Goal: Transaction & Acquisition: Purchase product/service

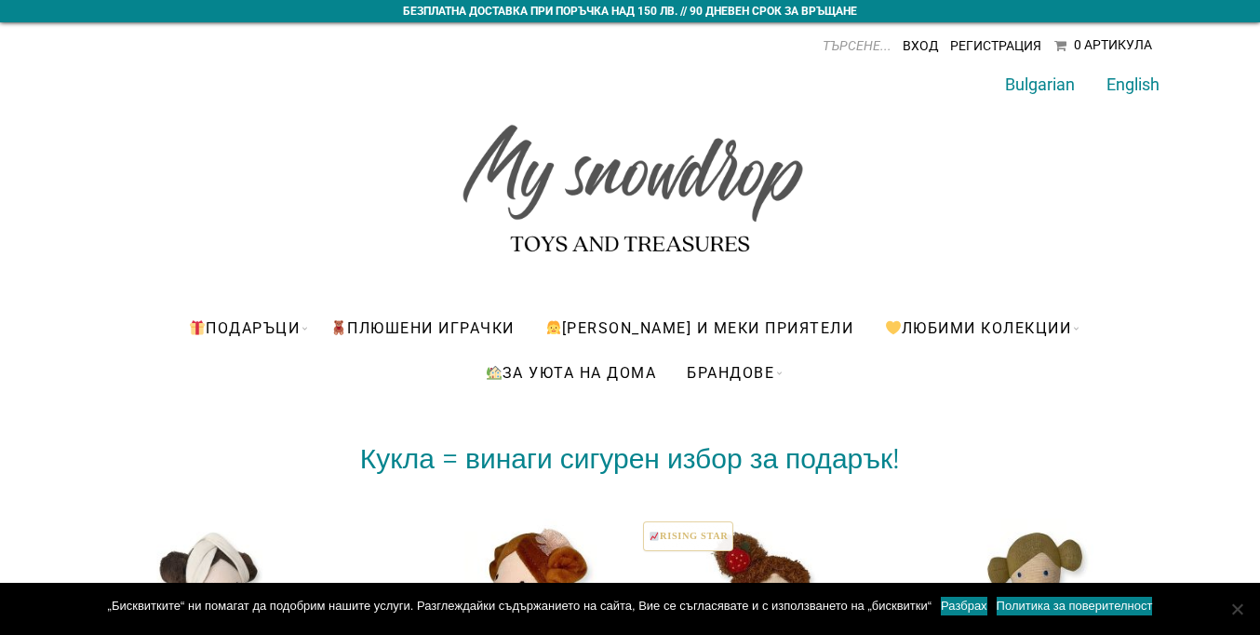
click at [963, 606] on link "Разбрах" at bounding box center [964, 605] width 47 height 19
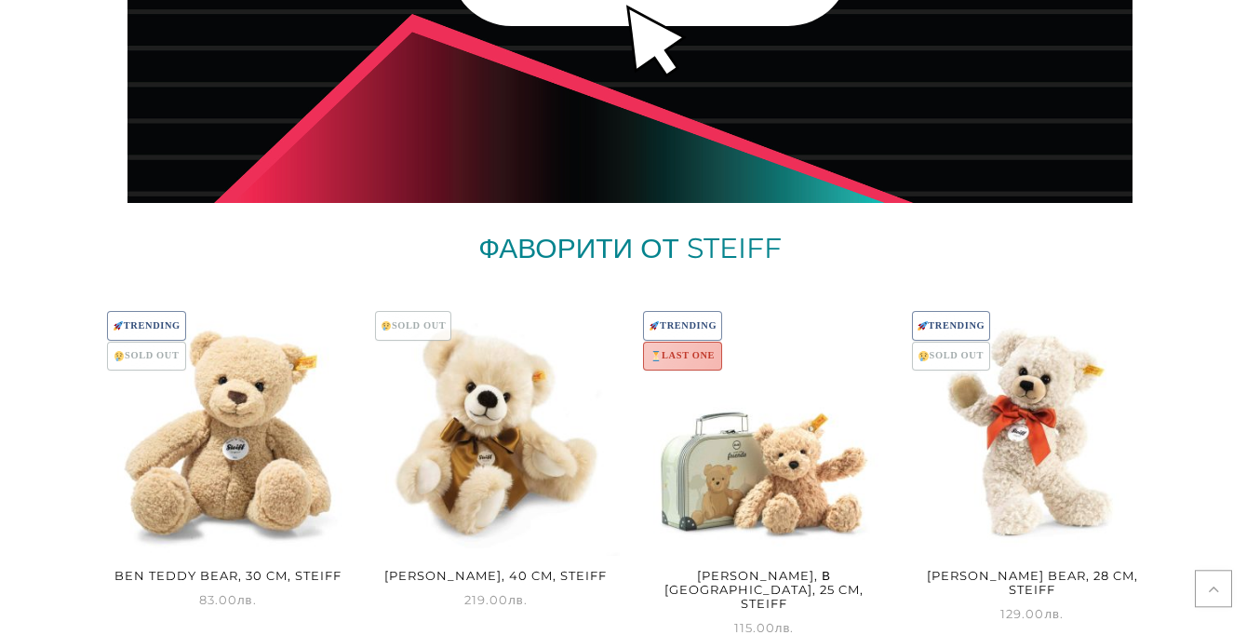
scroll to position [10703, 0]
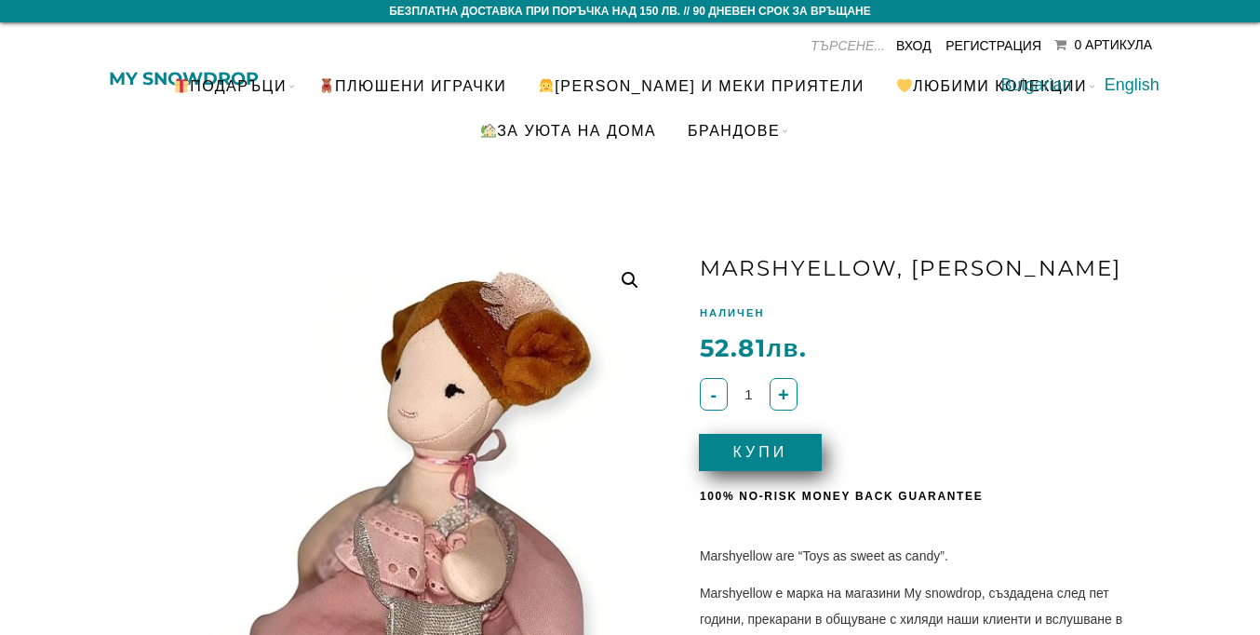
click at [761, 451] on button "Купи" at bounding box center [760, 452] width 123 height 37
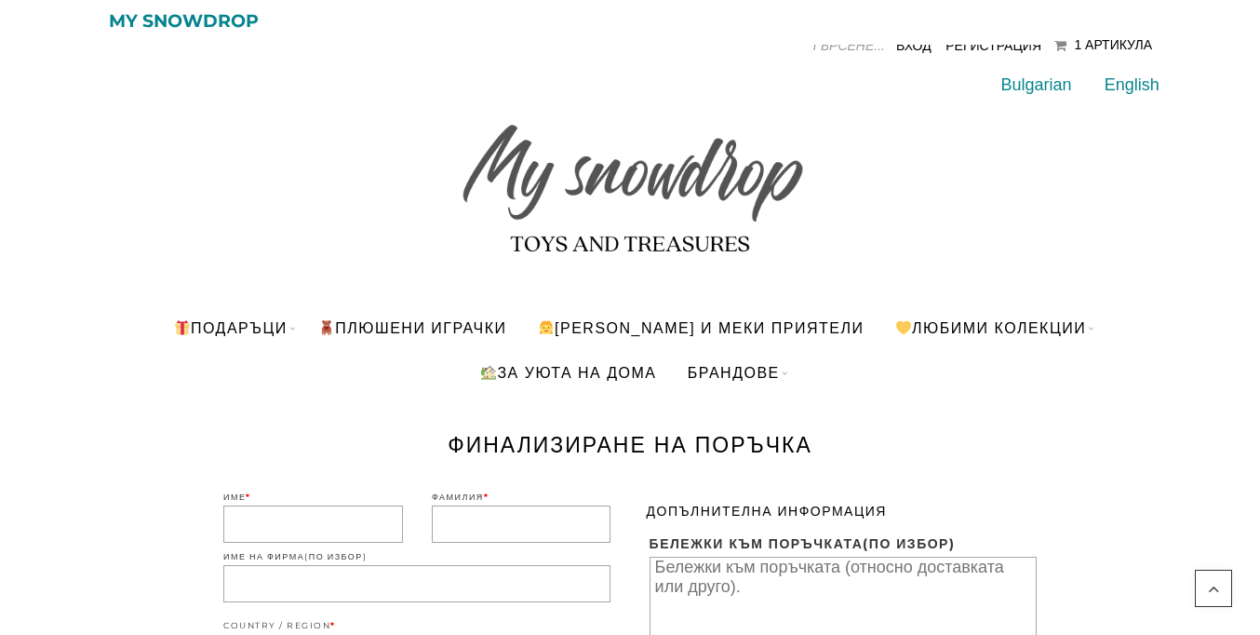
scroll to position [1085, 0]
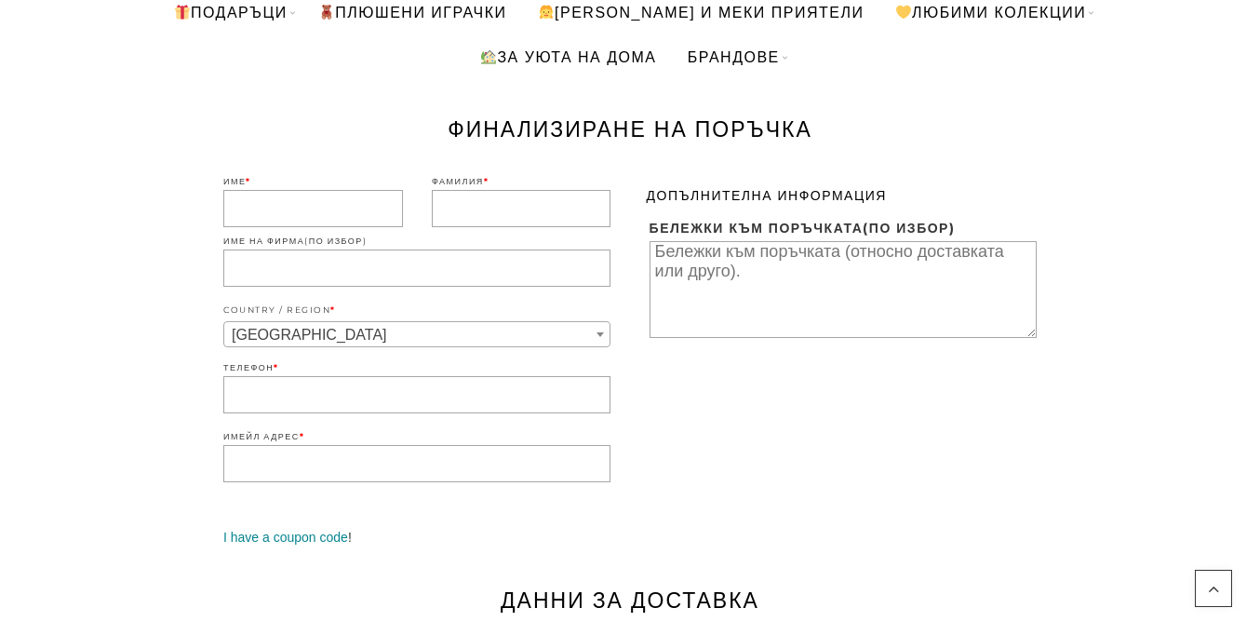
click at [417, 445] on input "Имейл адрес *" at bounding box center [416, 463] width 387 height 37
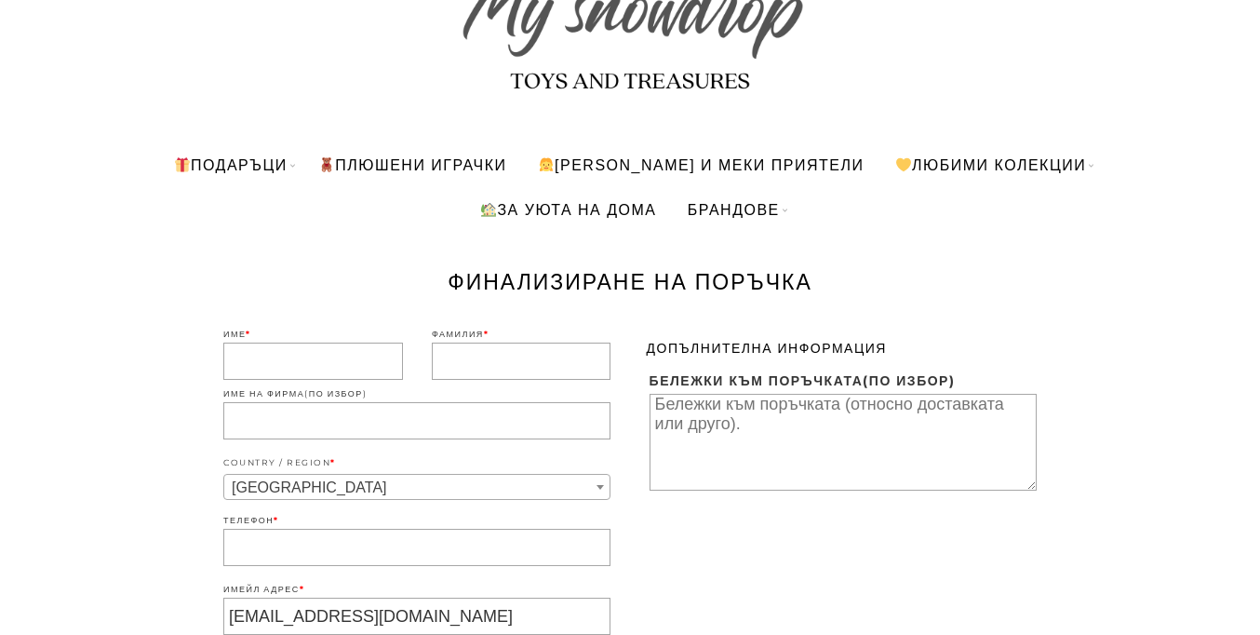
type input "[EMAIL_ADDRESS][DOMAIN_NAME]"
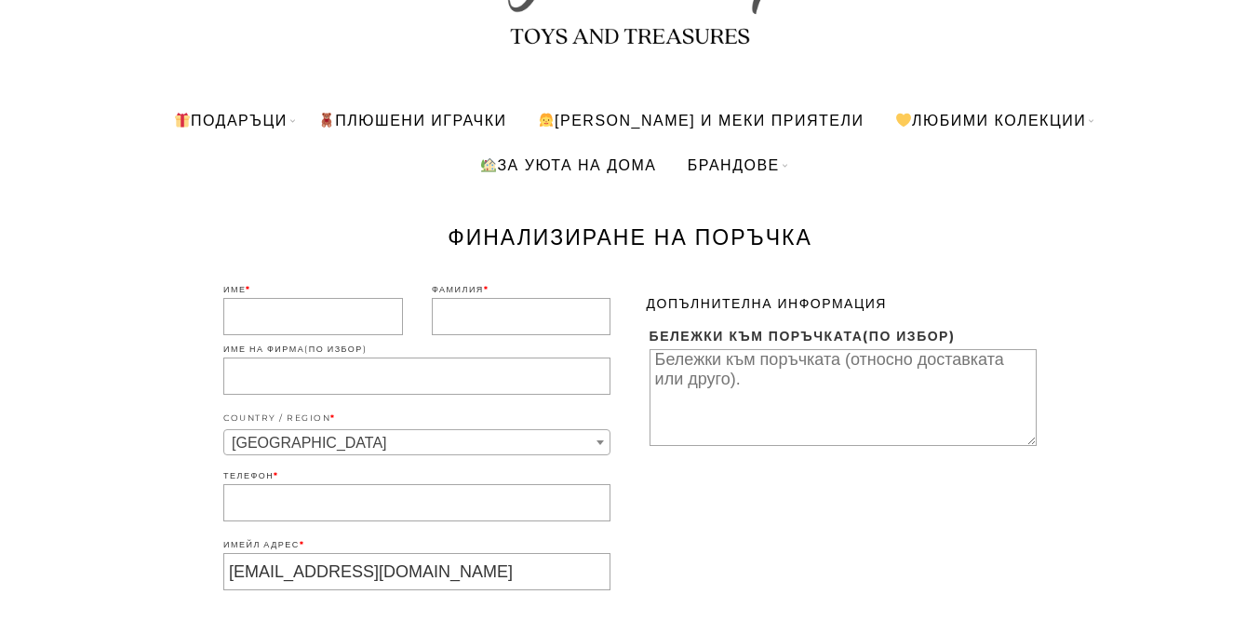
click at [313, 318] on input "Име *" at bounding box center [313, 317] width 180 height 37
type input "[PERSON_NAME]"
click at [521, 316] on input "Фамилия *" at bounding box center [522, 317] width 180 height 37
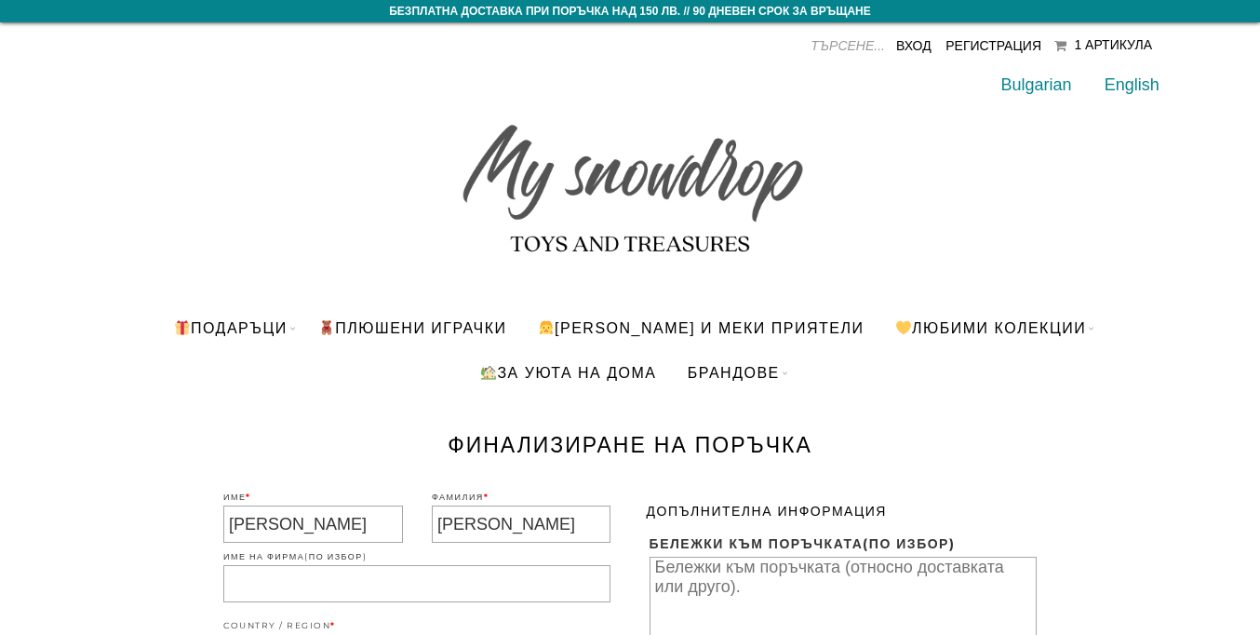
type input "[PERSON_NAME]"
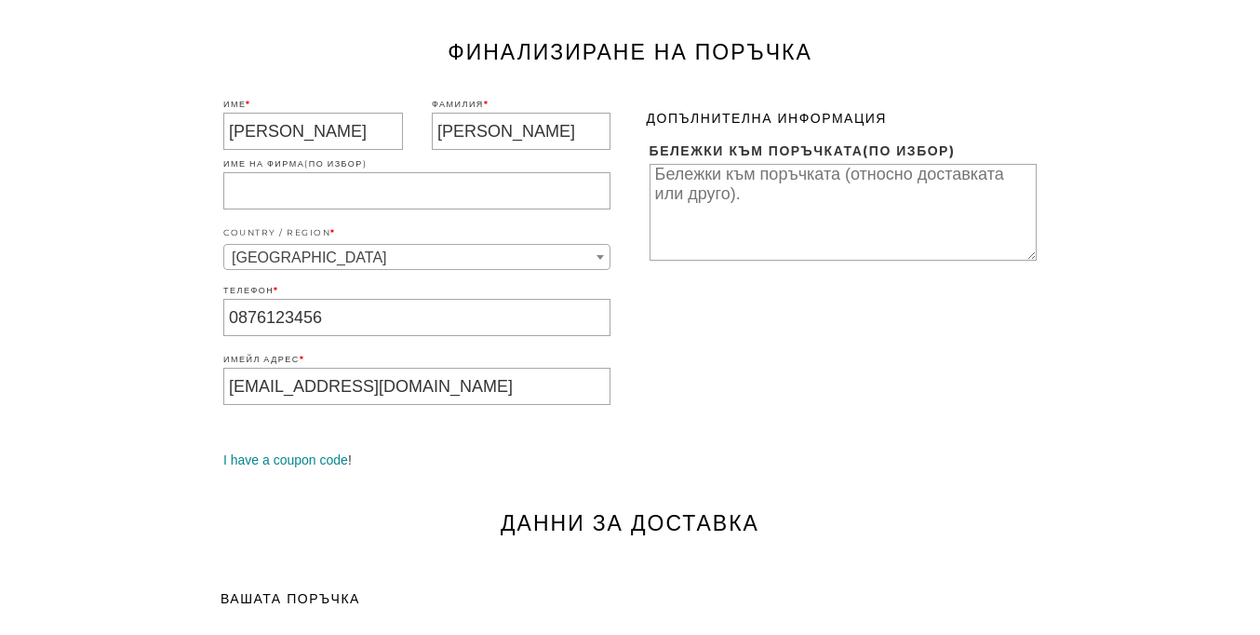
type input "0876123456"
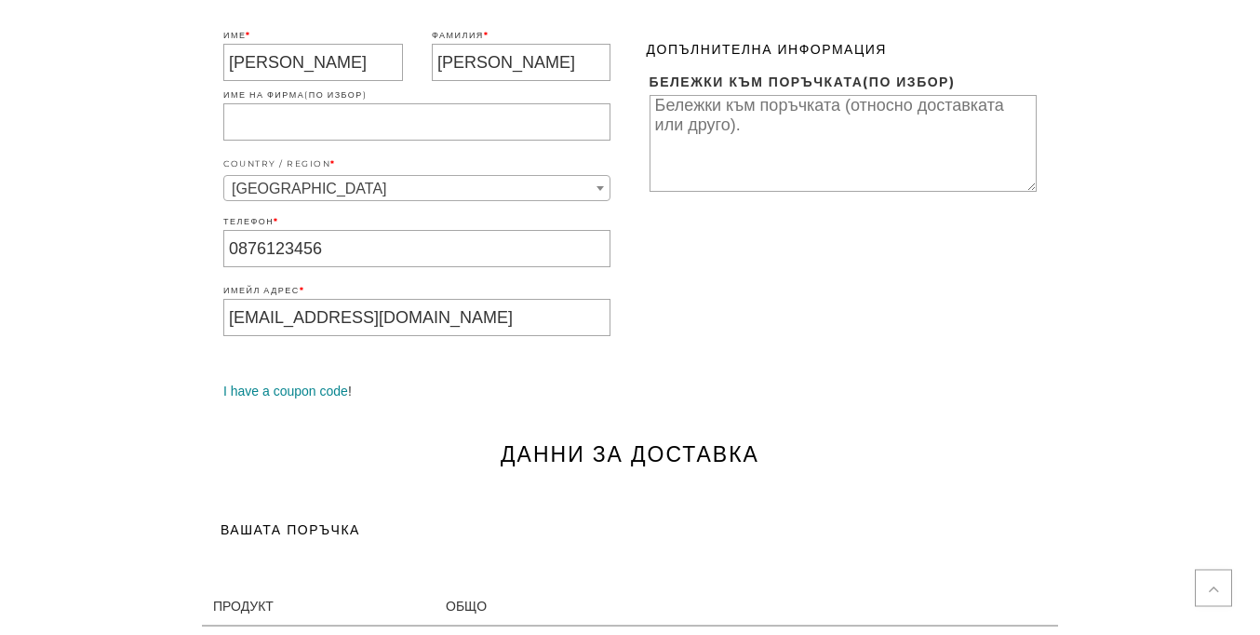
scroll to position [1173, 0]
